Goal: Information Seeking & Learning: Learn about a topic

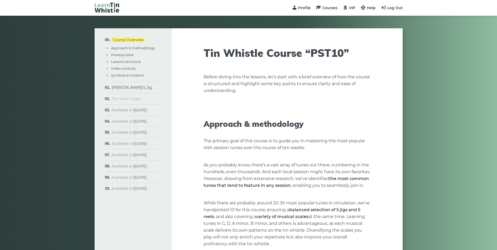
click at [127, 99] on link "The Silver Spear" at bounding box center [126, 98] width 29 height 5
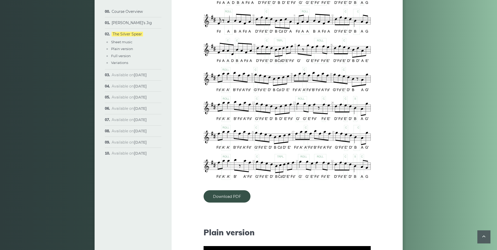
scroll to position [340, 0]
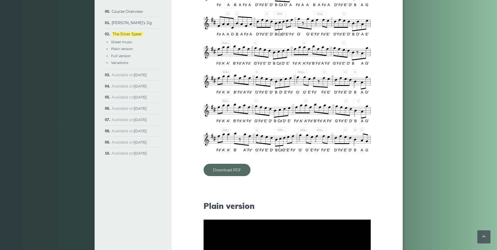
click at [229, 172] on link "Download PDF" at bounding box center [226, 170] width 47 height 12
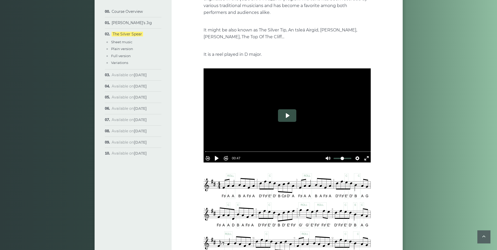
scroll to position [79, 0]
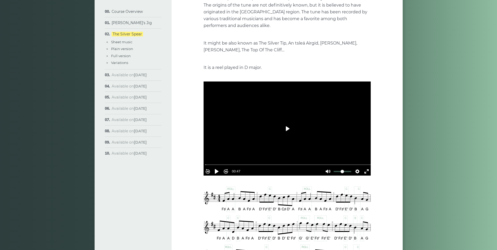
click at [290, 128] on button "Play" at bounding box center [287, 128] width 18 height 13
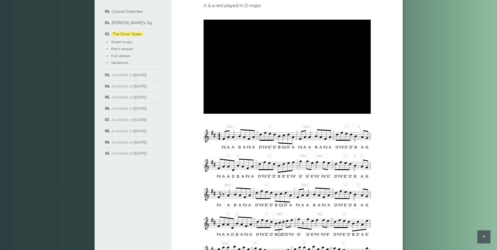
scroll to position [131, 0]
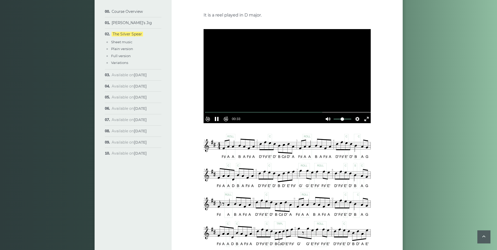
click at [292, 75] on div at bounding box center [286, 76] width 167 height 94
type input "*****"
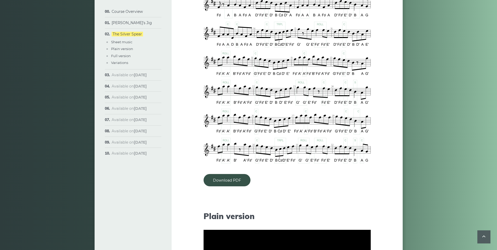
scroll to position [445, 0]
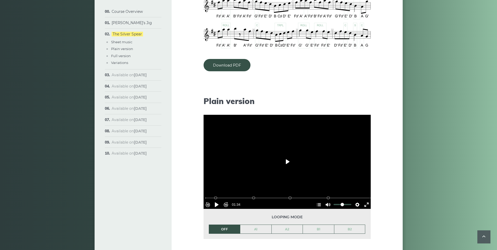
click at [292, 159] on button "Play" at bounding box center [287, 161] width 18 height 13
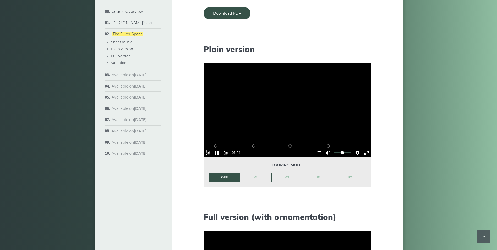
scroll to position [497, 0]
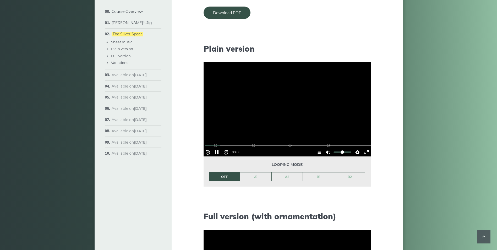
click at [297, 103] on div at bounding box center [286, 109] width 167 height 94
type input "****"
